Goal: Task Accomplishment & Management: Complete application form

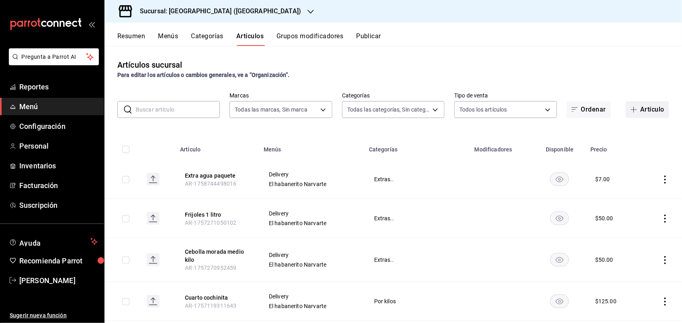
click at [645, 111] on button "Artículo" at bounding box center [647, 109] width 43 height 17
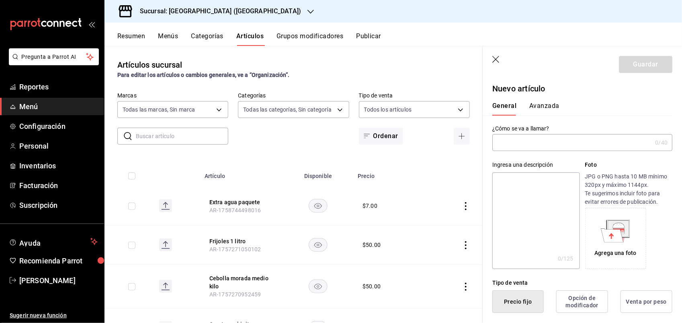
click at [533, 142] on input "text" at bounding box center [573, 142] width 160 height 16
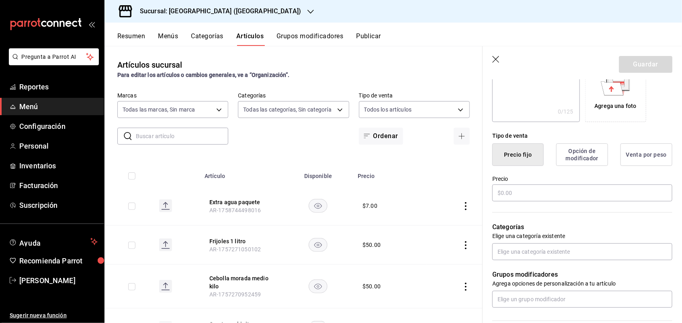
scroll to position [184, 0]
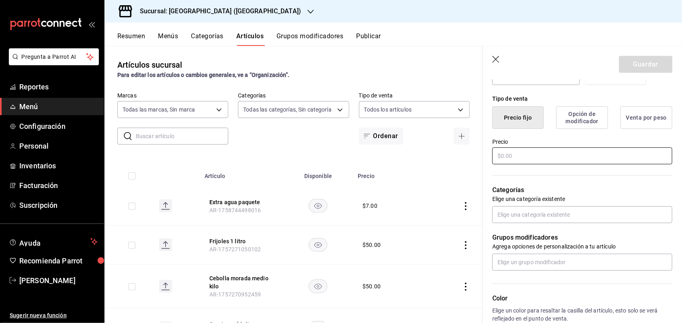
type input "Flan [PERSON_NAME] con queso bola"
click at [520, 154] on input "text" at bounding box center [583, 155] width 180 height 17
type input "$83.00"
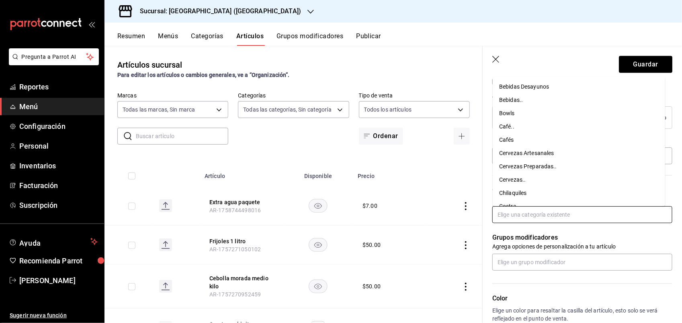
click at [522, 220] on input "text" at bounding box center [583, 214] width 180 height 17
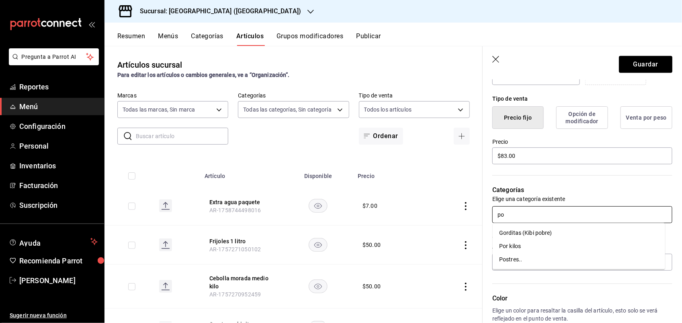
type input "pos"
click at [517, 232] on li "Postres.." at bounding box center [579, 232] width 173 height 13
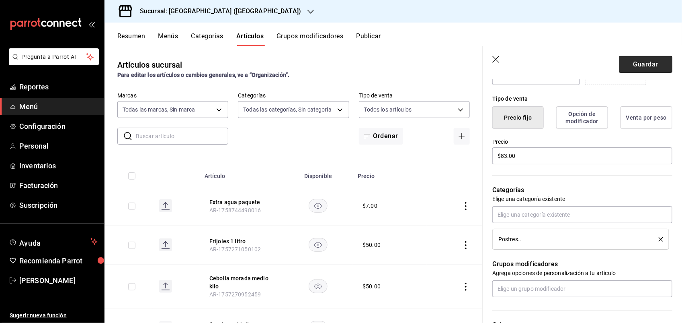
click at [636, 63] on button "Guardar" at bounding box center [645, 64] width 53 height 17
